Goal: Find specific page/section: Find specific page/section

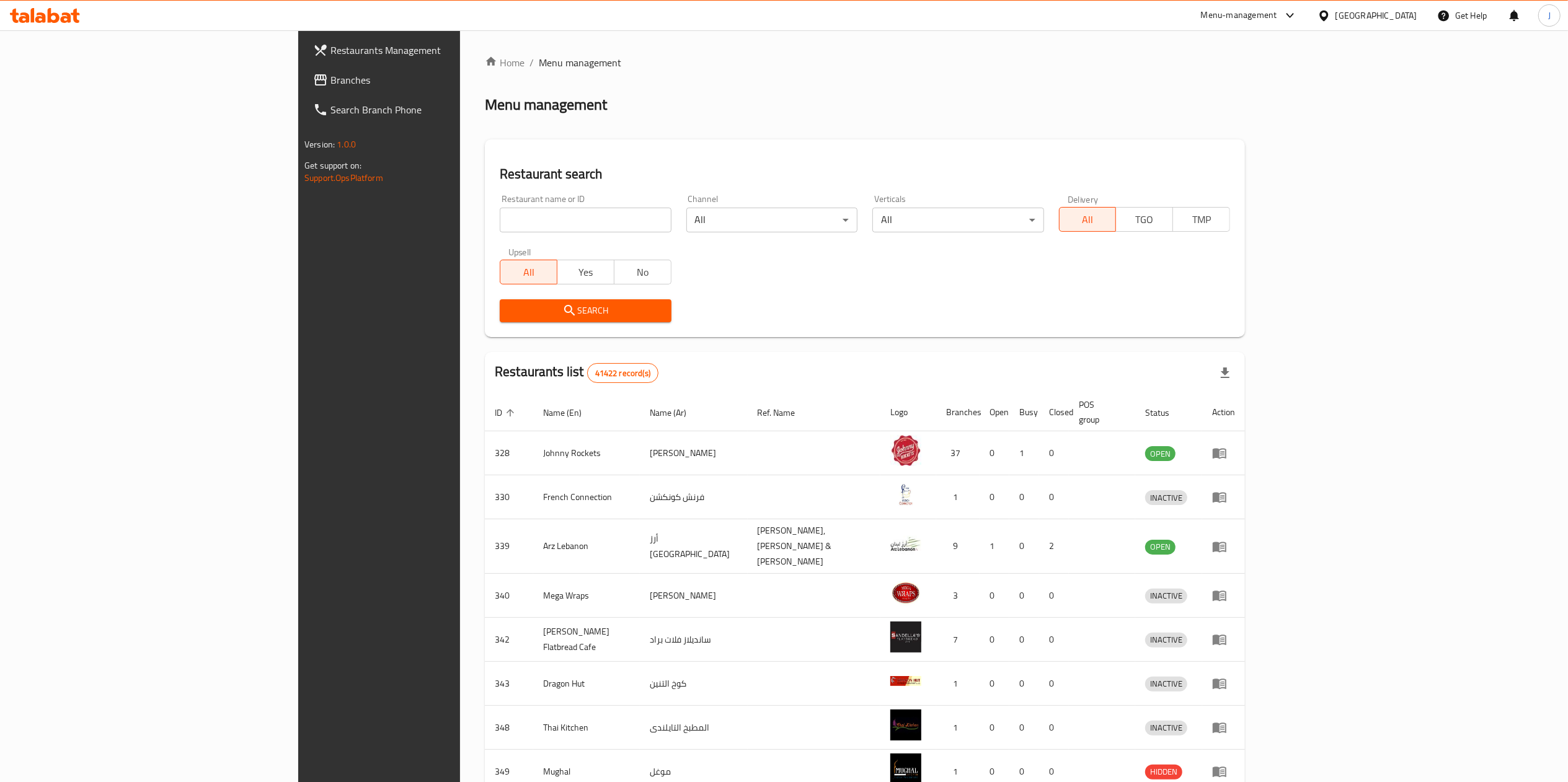
click at [499, 228] on input "search" at bounding box center [585, 219] width 171 height 25
type input "670444"
click at [510, 307] on span "Search" at bounding box center [585, 311] width 151 height 16
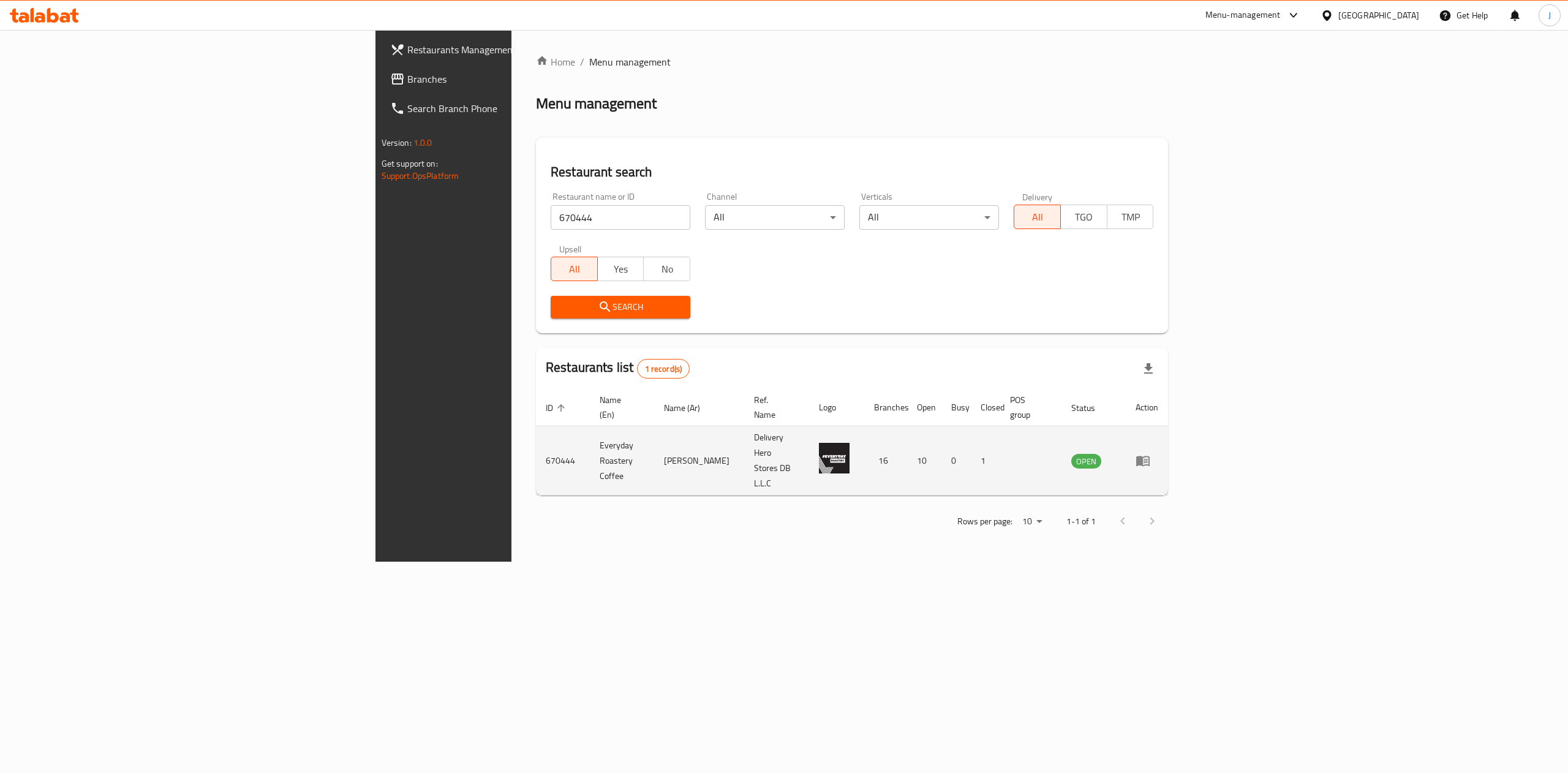
click at [1168, 431] on td "enhanced table" at bounding box center [1147, 461] width 43 height 69
click at [1151, 453] on icon "enhanced table" at bounding box center [1143, 460] width 15 height 15
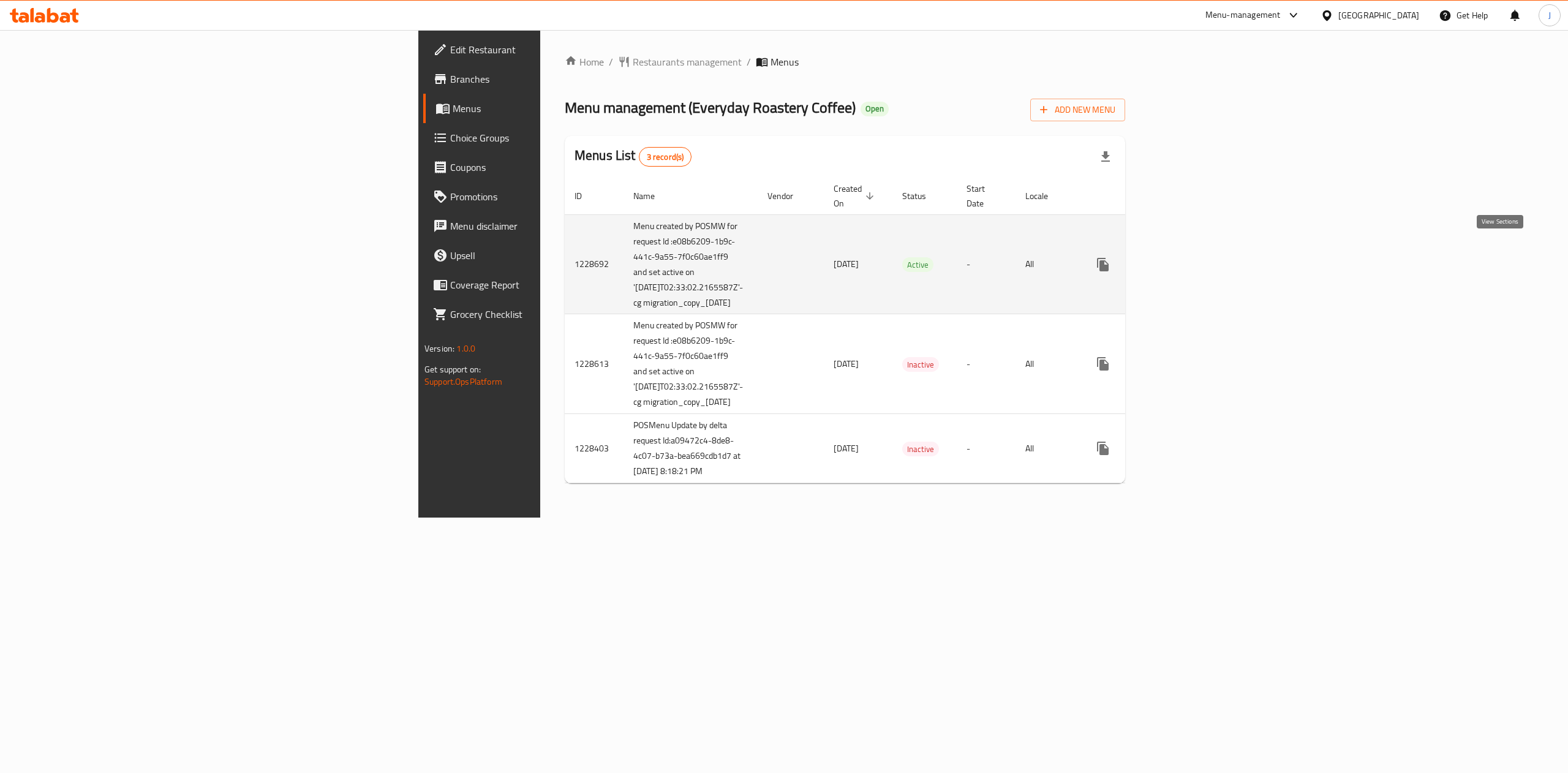
click at [1206, 254] on link "enhanced table" at bounding box center [1192, 265] width 29 height 29
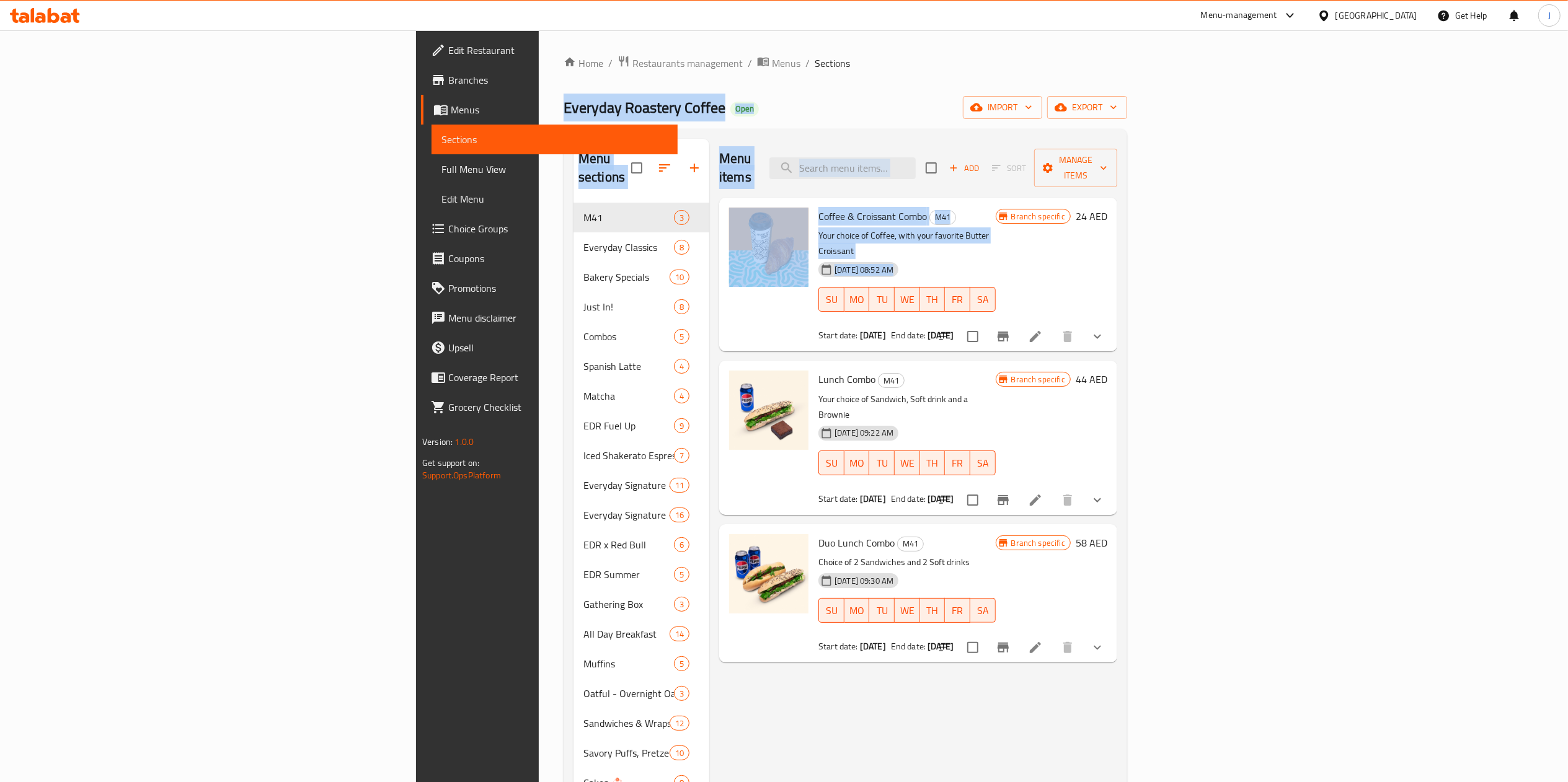
drag, startPoint x: 837, startPoint y: 280, endPoint x: 880, endPoint y: -150, distance: 432.1
click at [880, 0] on html "​ Menu-management [GEOGRAPHIC_DATA] Get Help J Edit Restaurant Branches Menus S…" at bounding box center [784, 391] width 1568 height 782
click at [744, 126] on div "Home / Restaurants management / Menus / Sections Everyday Roastery Coffee Open …" at bounding box center [845, 761] width 564 height 1412
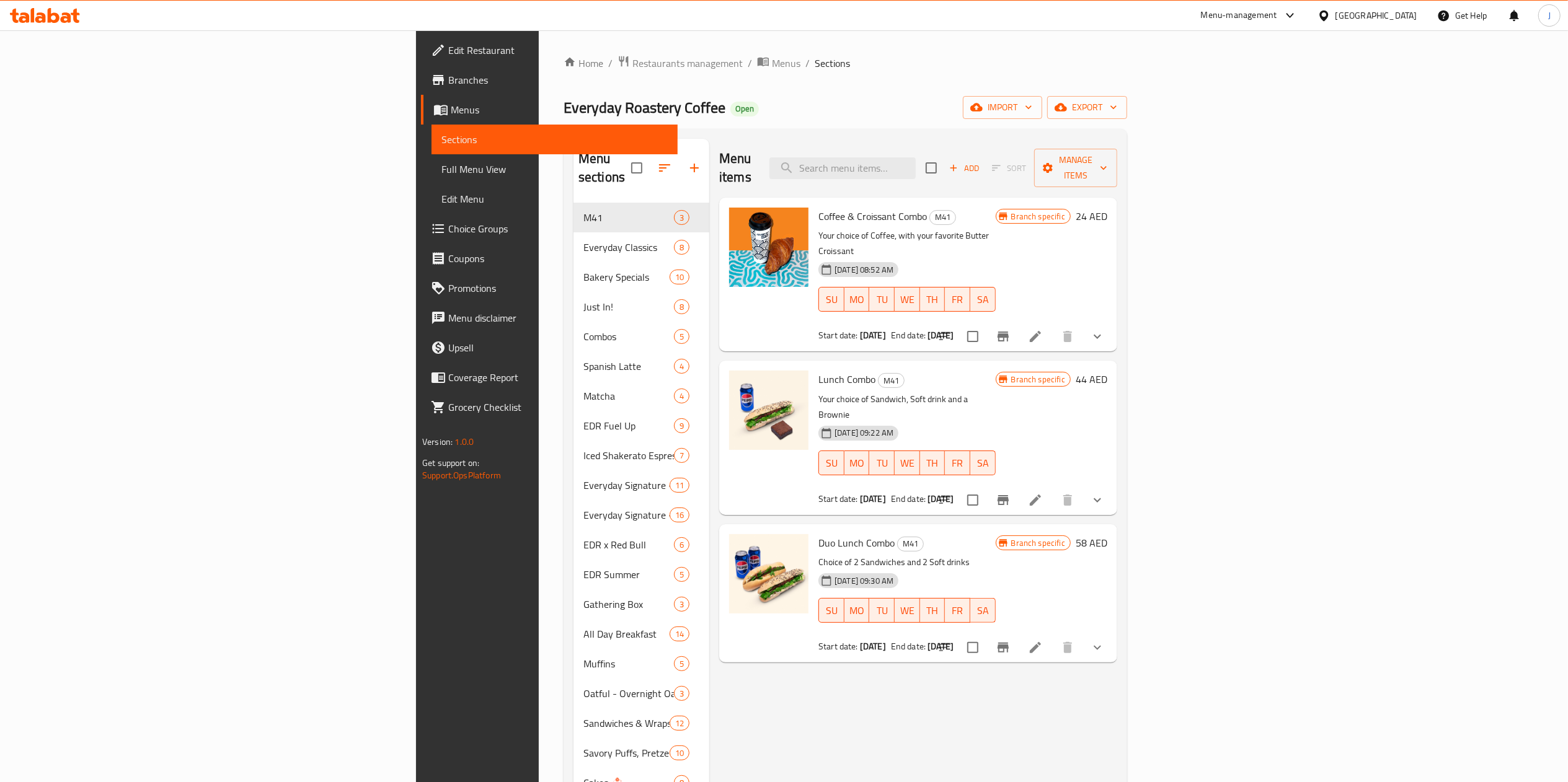
click at [828, 41] on div "Home / Restaurants management / Menus / Sections Everyday Roastery Coffee Open …" at bounding box center [845, 761] width 613 height 1462
click at [916, 157] on input "search" at bounding box center [842, 168] width 146 height 22
click at [1127, 63] on ol "Home / Restaurants management / Menus / Sections" at bounding box center [845, 63] width 564 height 16
